Goal: Information Seeking & Learning: Learn about a topic

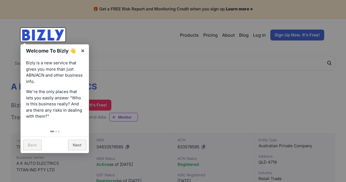
click at [196, 104] on div at bounding box center [173, 91] width 346 height 182
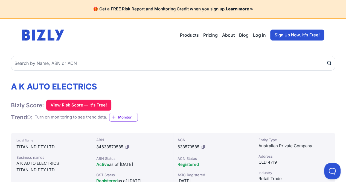
click at [227, 37] on link "About" at bounding box center [228, 35] width 13 height 7
click at [151, 43] on header "Open main menu Products Bizly Scores Bizly Reports Bizly Monitoring Pricing Abo…" at bounding box center [173, 35] width 315 height 33
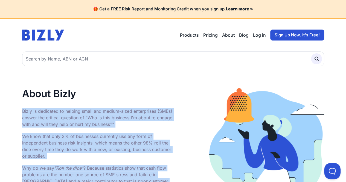
drag, startPoint x: 19, startPoint y: 109, endPoint x: 177, endPoint y: 139, distance: 161.5
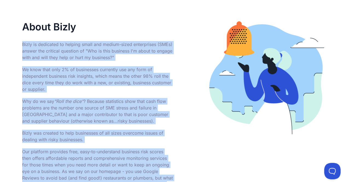
scroll to position [71, 0]
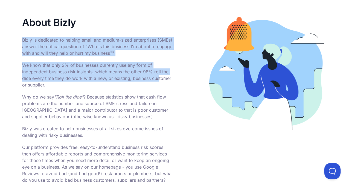
drag, startPoint x: 18, startPoint y: 36, endPoint x: 158, endPoint y: 81, distance: 147.7
drag, startPoint x: 158, startPoint y: 81, endPoint x: 217, endPoint y: 75, distance: 59.4
click at [217, 75] on img at bounding box center [266, 73] width 115 height 113
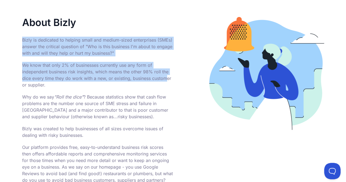
drag, startPoint x: 20, startPoint y: 42, endPoint x: 166, endPoint y: 80, distance: 151.3
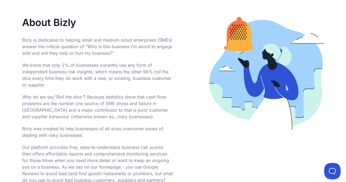
click at [202, 92] on div at bounding box center [248, 73] width 151 height 113
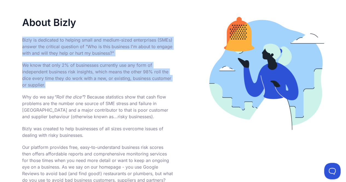
drag, startPoint x: 20, startPoint y: 39, endPoint x: 173, endPoint y: 86, distance: 159.6
copy div "Bizly is dedicated to helping small and medium-sized enterprises (SMEs) answer …"
